Goal: Find specific page/section: Find specific page/section

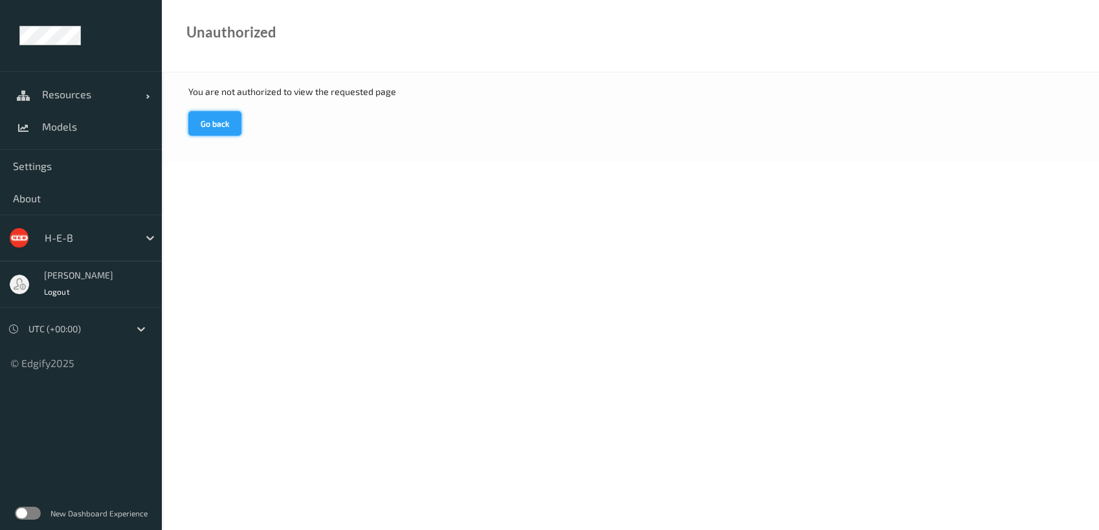
click at [221, 122] on button "Go back" at bounding box center [214, 123] width 53 height 25
click at [206, 122] on button "Go back" at bounding box center [214, 123] width 53 height 25
click at [93, 98] on span "Resources" at bounding box center [94, 94] width 104 height 13
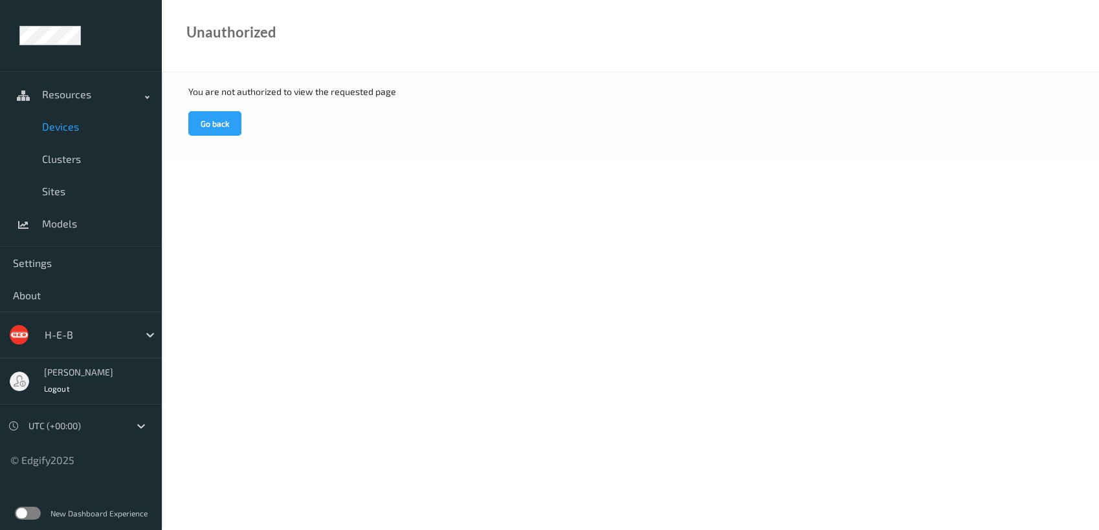
click at [82, 129] on span "Devices" at bounding box center [95, 126] width 107 height 13
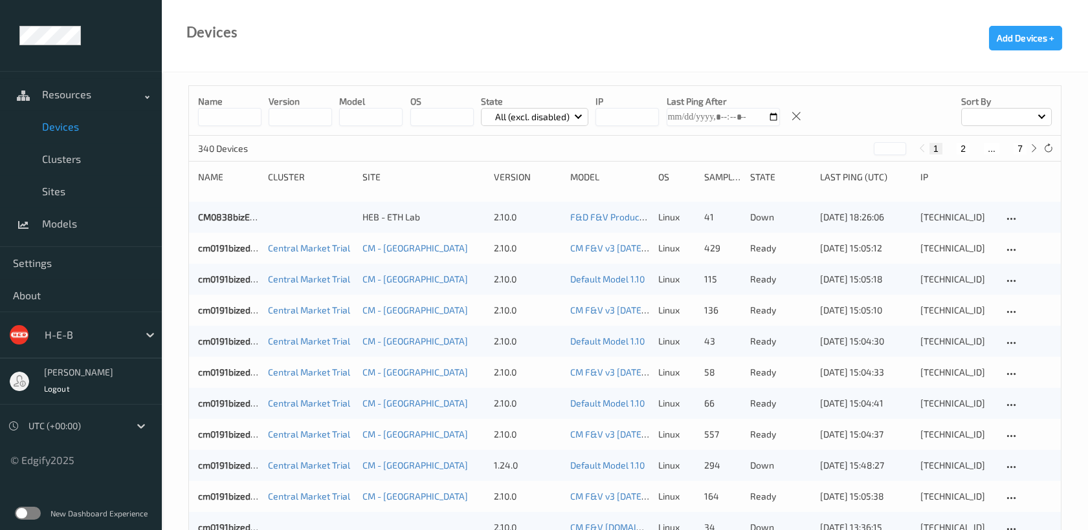
click at [1042, 113] on span at bounding box center [1041, 115] width 7 height 7
click at [1016, 146] on p "Name" at bounding box center [1005, 147] width 89 height 23
click at [1018, 148] on button "7" at bounding box center [1019, 149] width 13 height 12
type input "*"
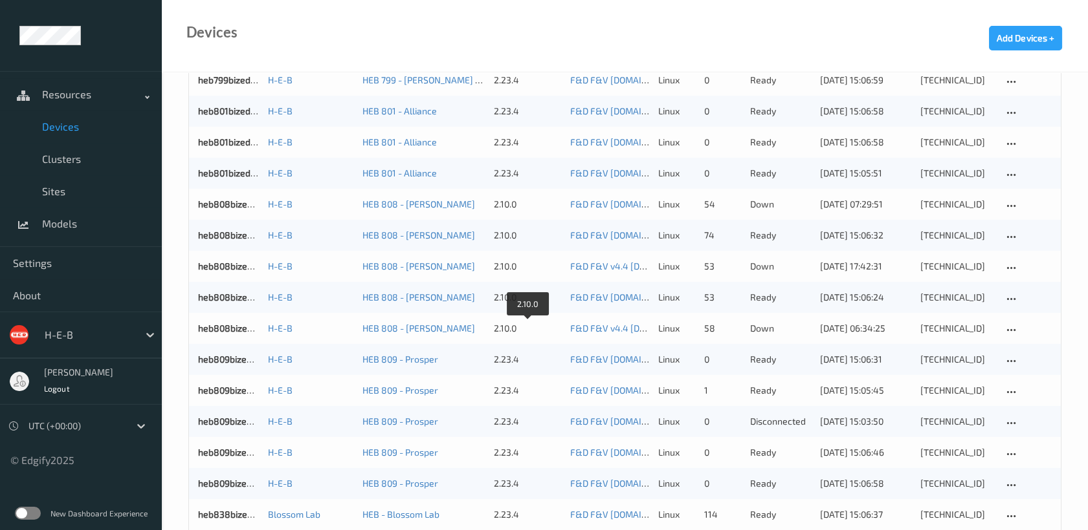
scroll to position [503, 0]
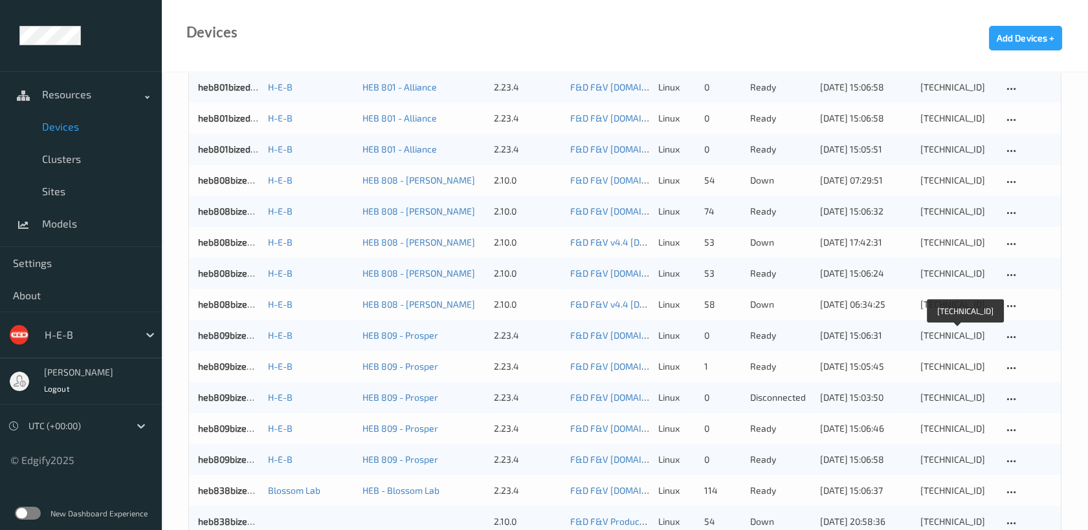
click at [938, 330] on div "10.80.92.12" at bounding box center [956, 335] width 73 height 13
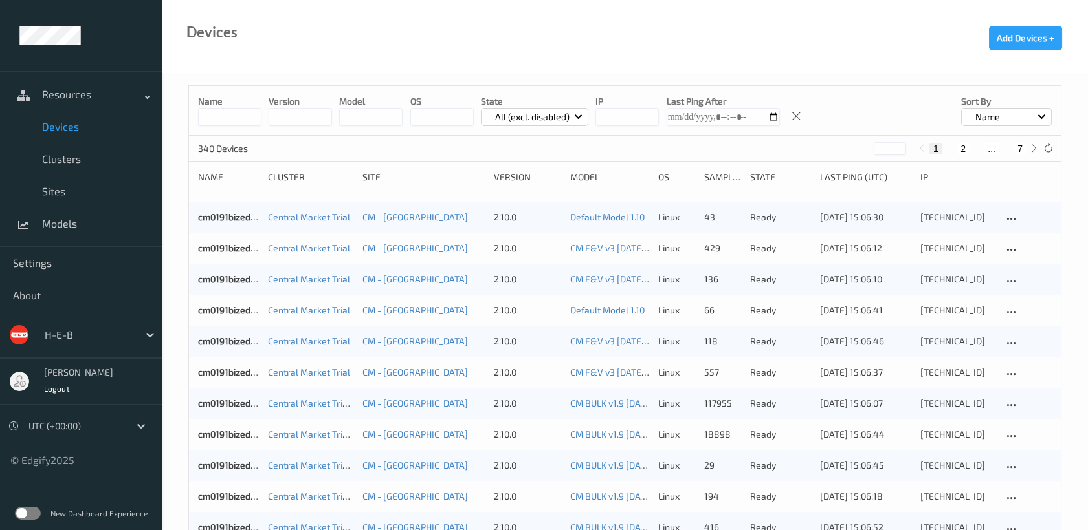
click at [1025, 143] on button "7" at bounding box center [1019, 149] width 13 height 12
type input "*"
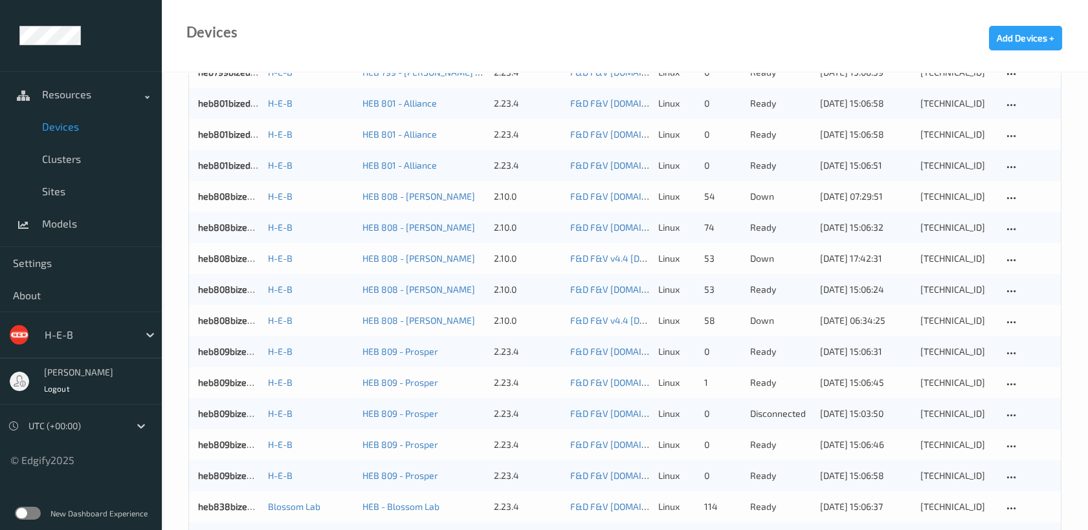
scroll to position [503, 0]
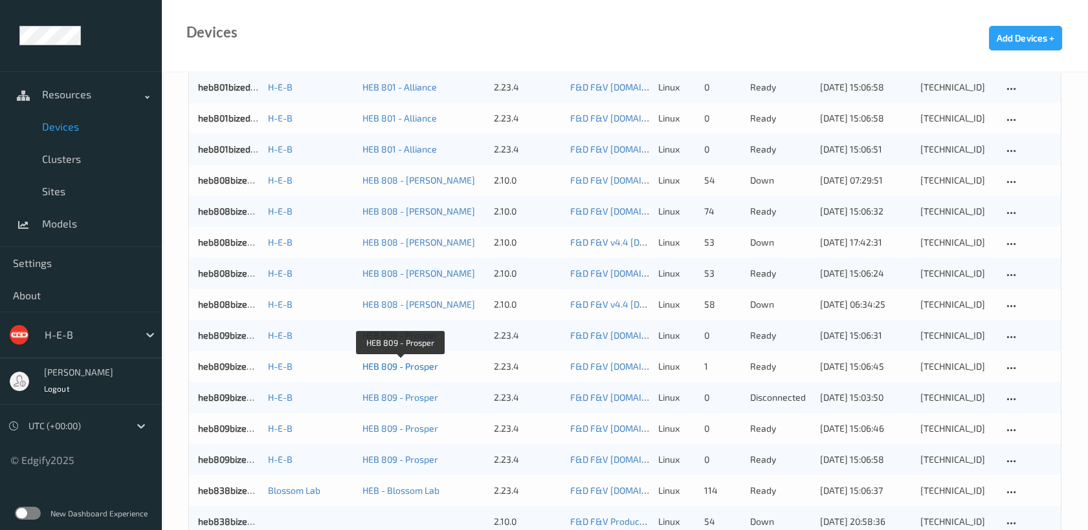
click at [415, 365] on link "HEB 809 - Prosper" at bounding box center [400, 366] width 76 height 11
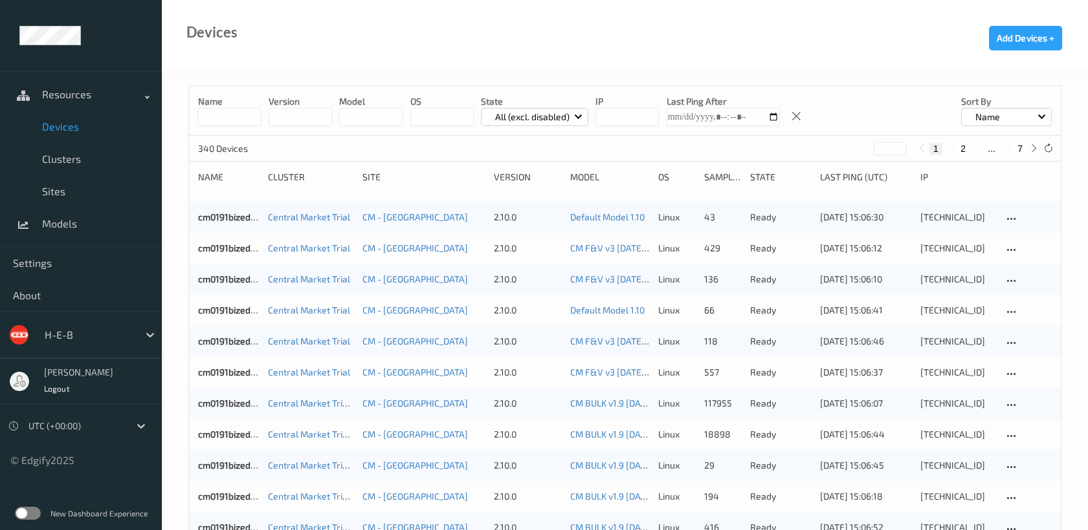
click at [1022, 148] on button "7" at bounding box center [1019, 149] width 13 height 12
type input "*"
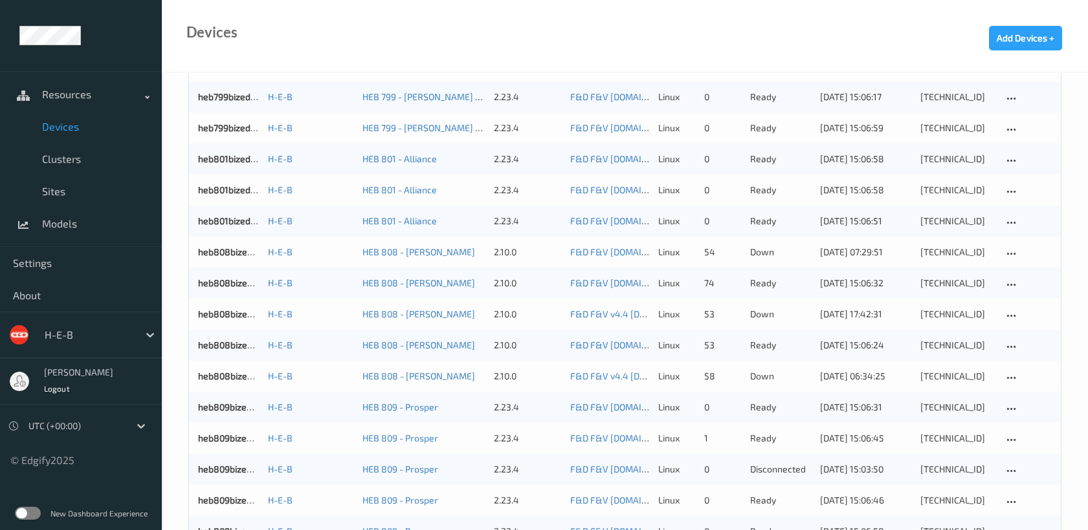
scroll to position [503, 0]
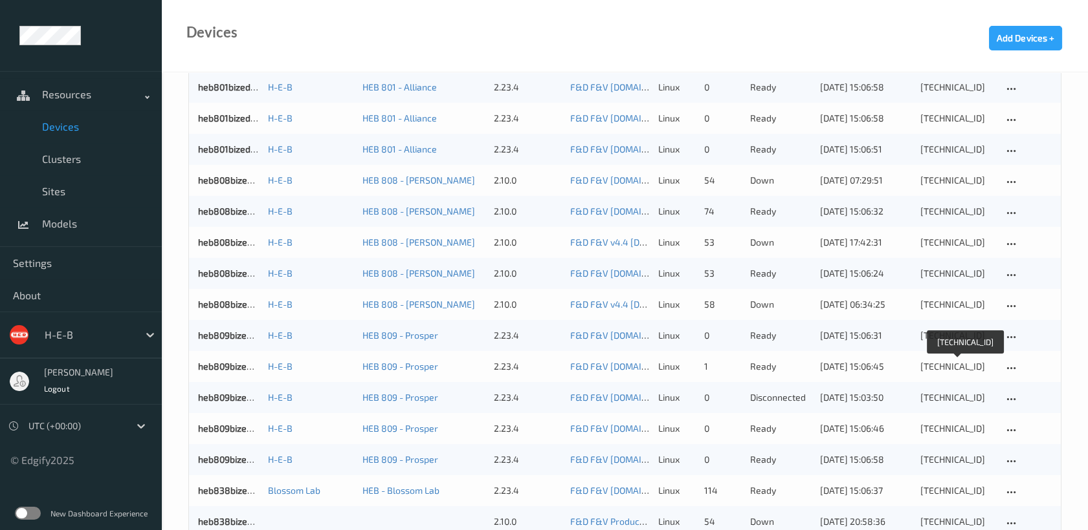
click at [928, 369] on div "10.80.92.13" at bounding box center [956, 366] width 73 height 13
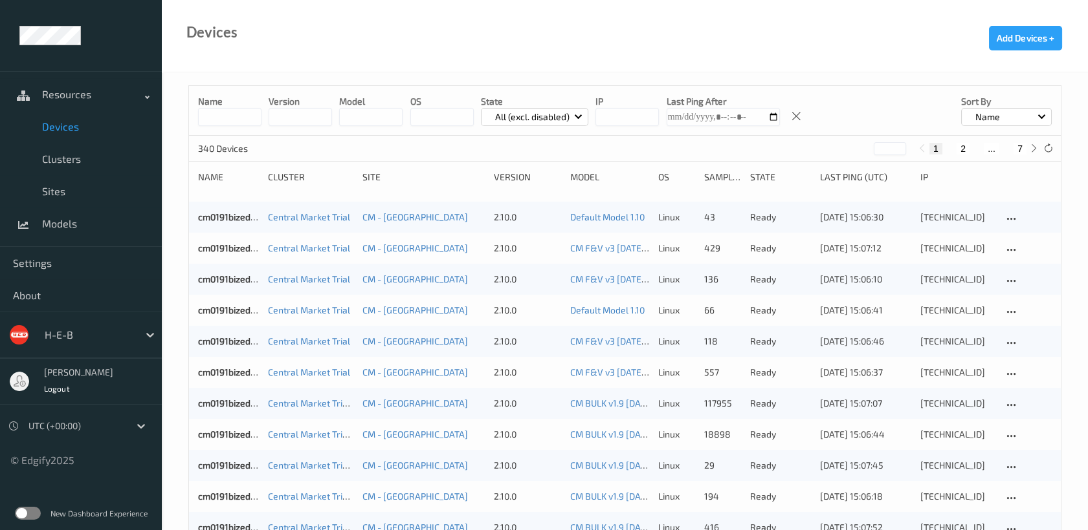
click at [1021, 149] on button "7" at bounding box center [1019, 149] width 13 height 12
type input "*"
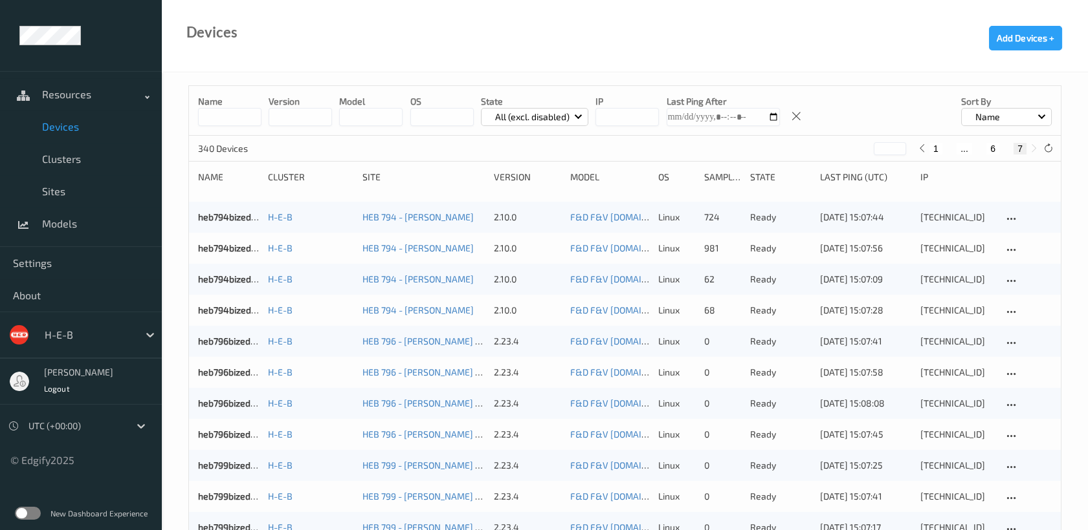
click at [1021, 148] on button "7" at bounding box center [1019, 149] width 13 height 12
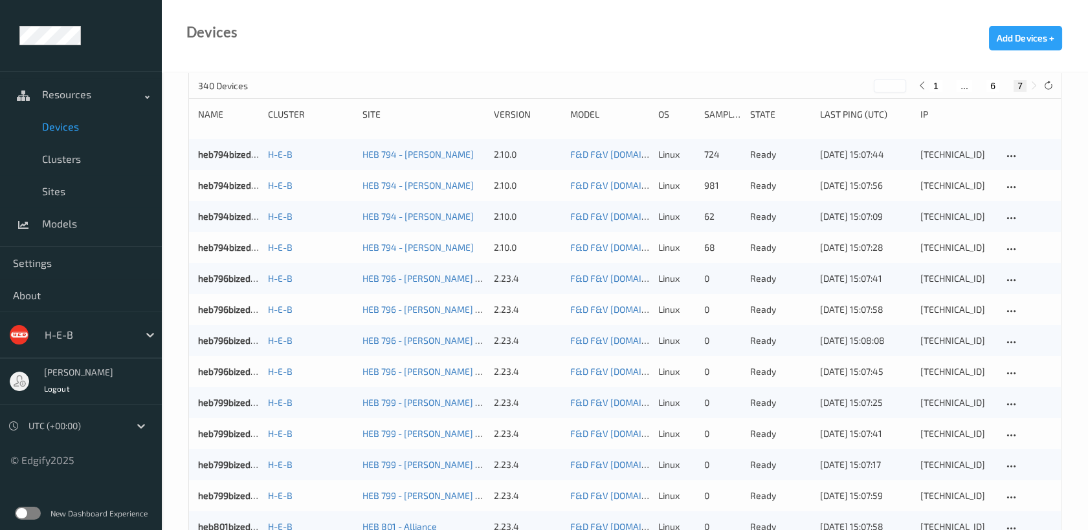
scroll to position [431, 0]
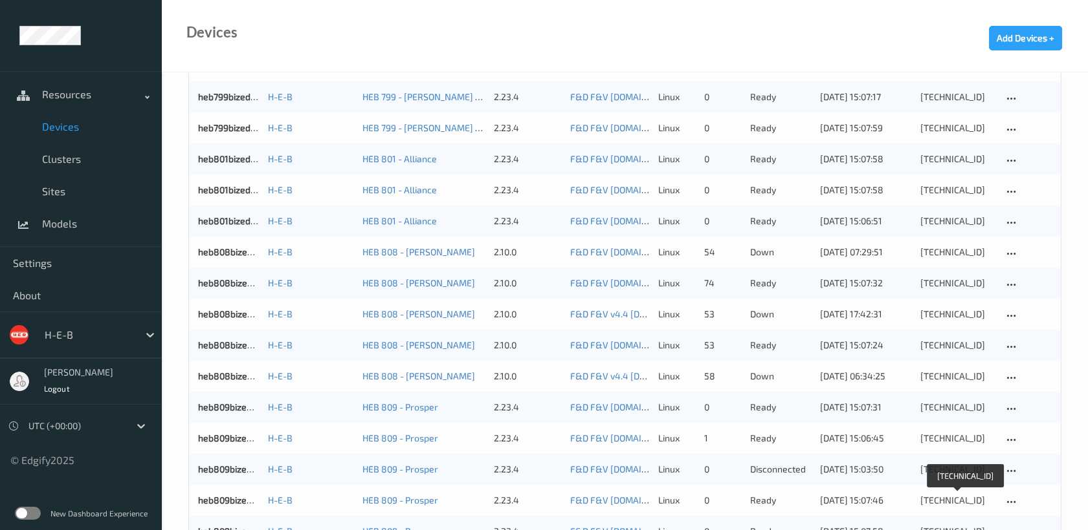
click at [943, 501] on div "10.80.92.15" at bounding box center [956, 500] width 73 height 13
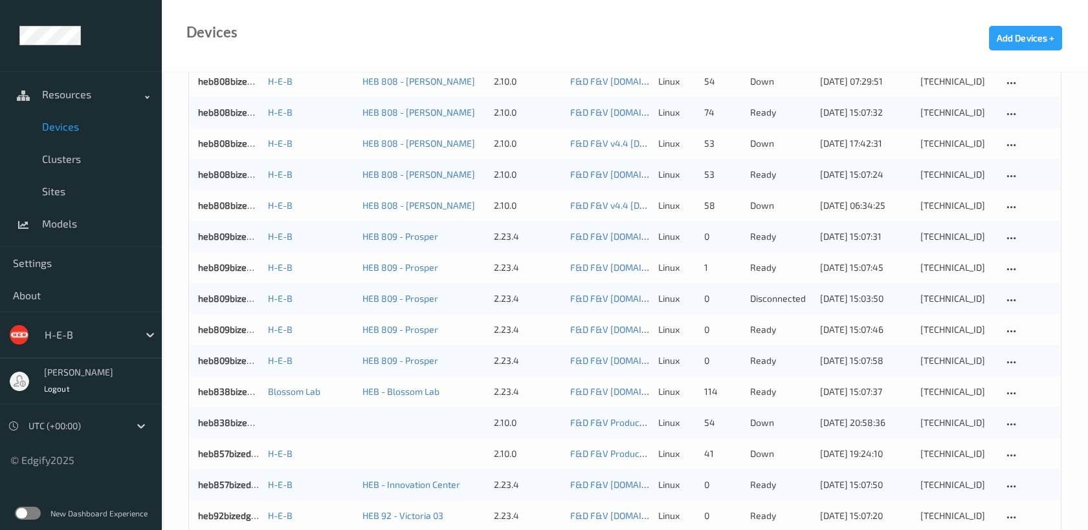
scroll to position [647, 0]
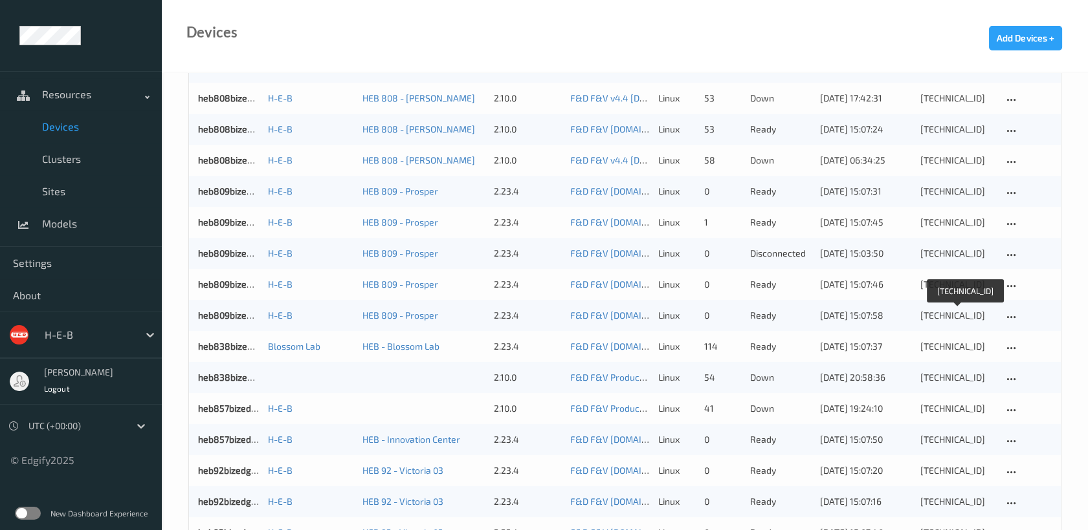
click at [956, 316] on div "10.80.92.16" at bounding box center [956, 315] width 73 height 13
